Goal: Navigation & Orientation: Find specific page/section

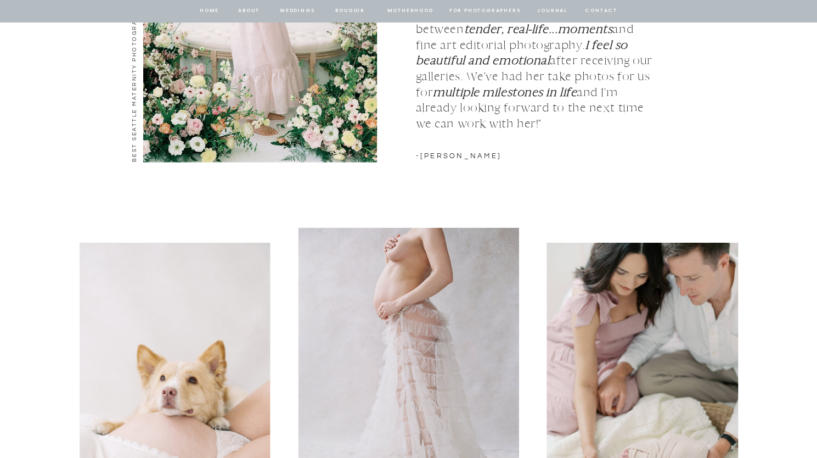
scroll to position [1426, 0]
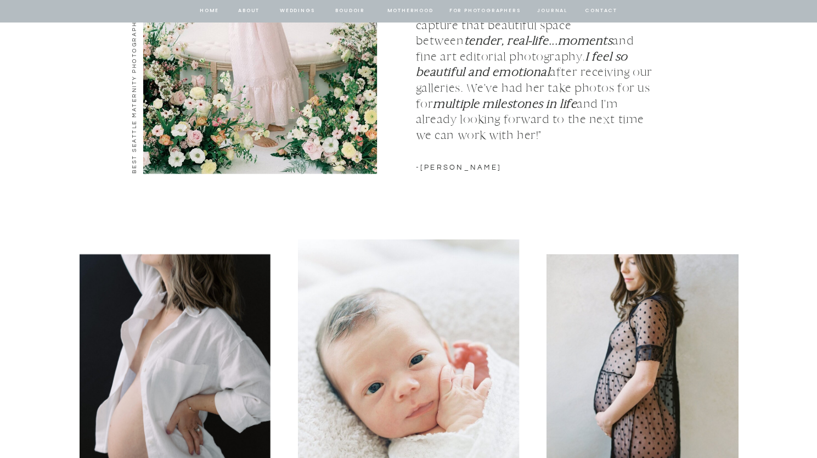
click at [202, 10] on nav "home" at bounding box center [209, 11] width 21 height 10
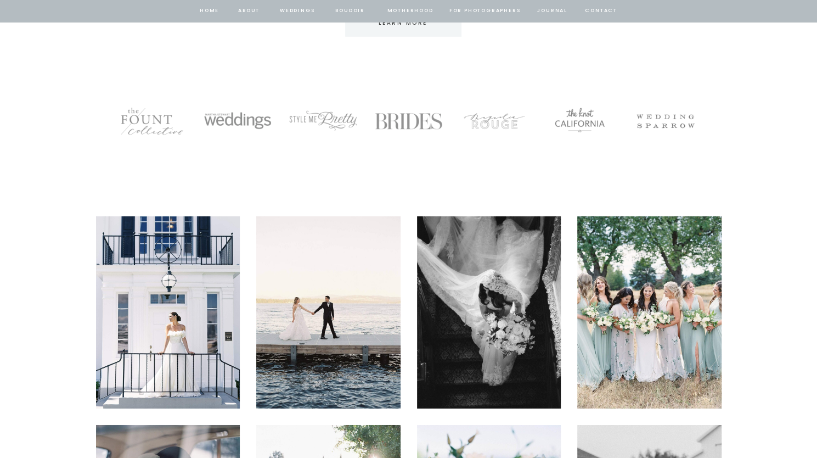
scroll to position [1920, 0]
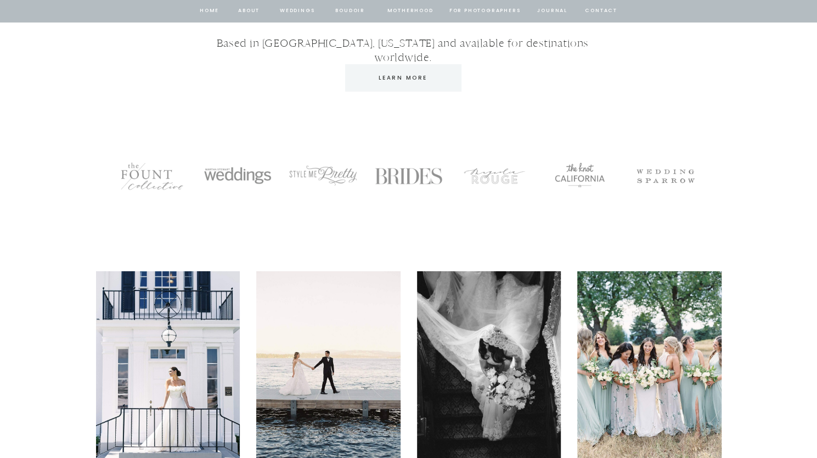
click at [346, 10] on nav "BOUDOIR" at bounding box center [350, 11] width 31 height 10
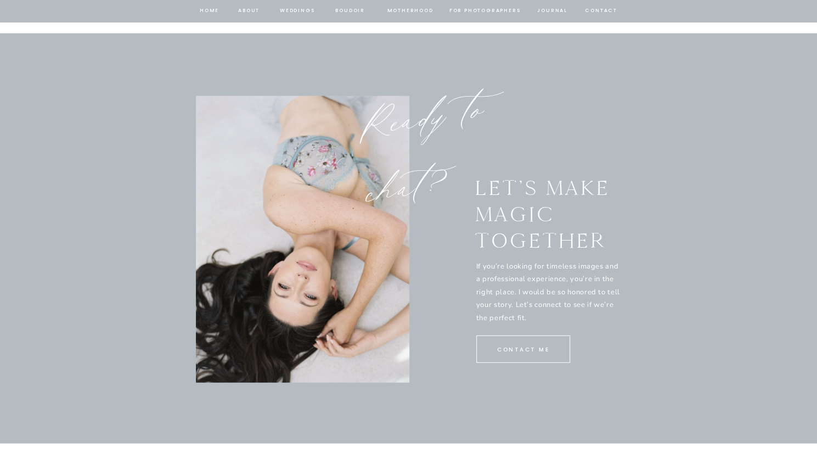
scroll to position [6254, 0]
click at [413, 13] on nav "Motherhood" at bounding box center [410, 11] width 46 height 10
